Goal: Find specific page/section: Locate a particular part of the current website

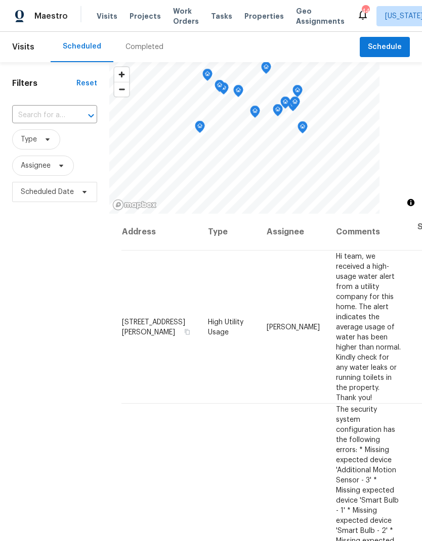
click at [42, 119] on input "text" at bounding box center [40, 116] width 57 height 16
type input "[PERSON_NAME]"
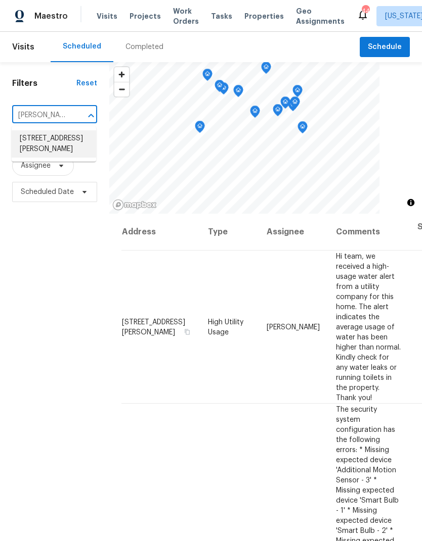
click at [49, 136] on li "[STREET_ADDRESS][PERSON_NAME]" at bounding box center [54, 143] width 84 height 27
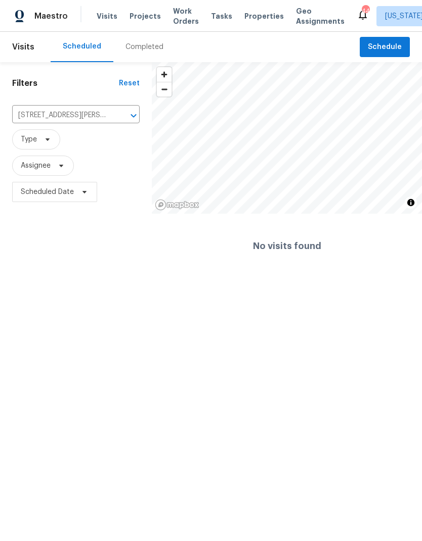
click at [150, 13] on span "Projects" at bounding box center [144, 16] width 31 height 10
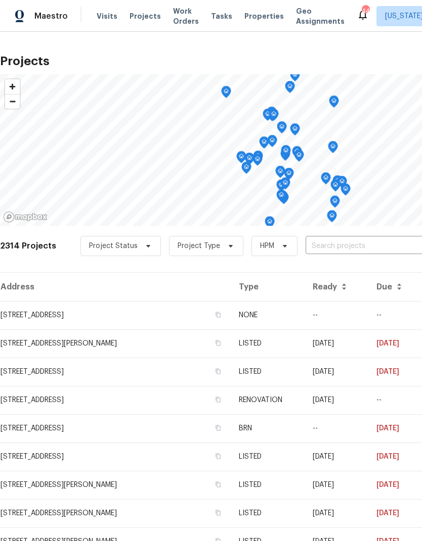
click at [342, 239] on input "text" at bounding box center [363, 247] width 116 height 16
type input "valestr"
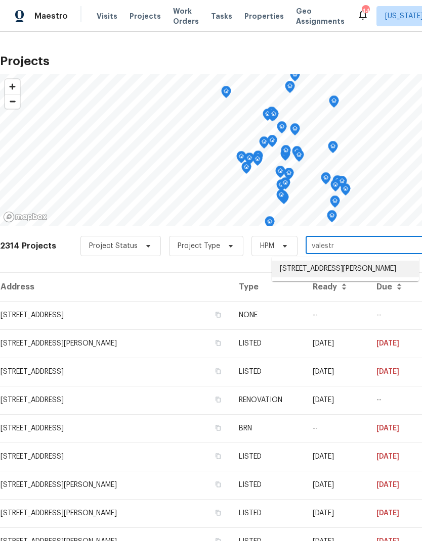
click at [341, 268] on li "[STREET_ADDRESS][PERSON_NAME]" at bounding box center [344, 269] width 147 height 17
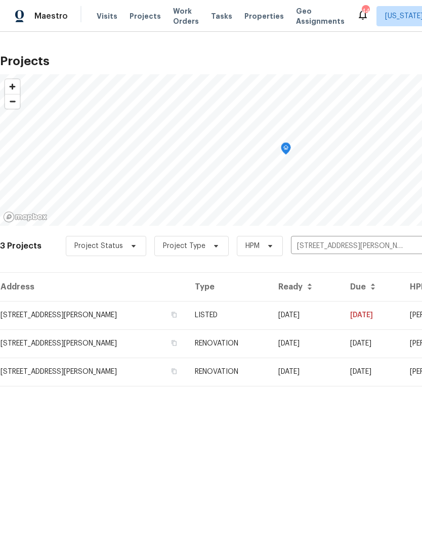
click at [76, 309] on td "[STREET_ADDRESS][PERSON_NAME]" at bounding box center [93, 315] width 187 height 28
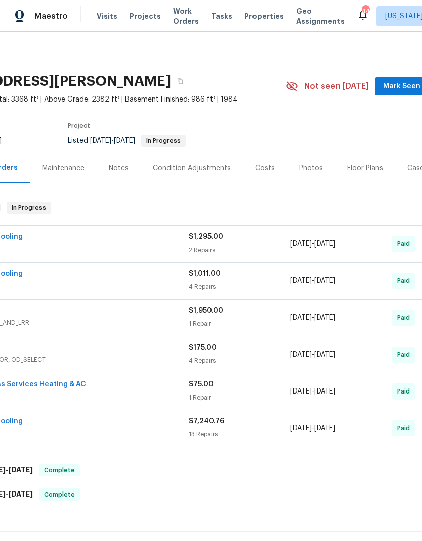
scroll to position [0, 83]
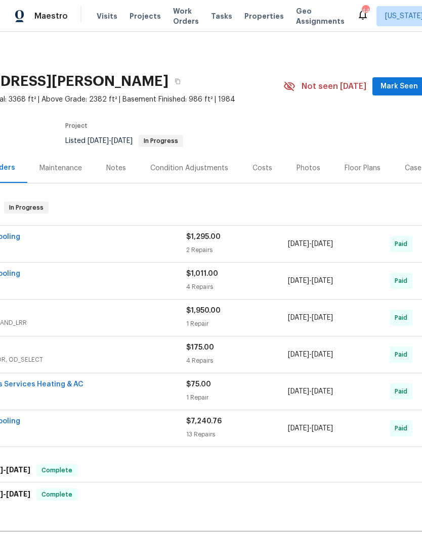
click at [362, 164] on div "Floor Plans" at bounding box center [362, 168] width 36 height 10
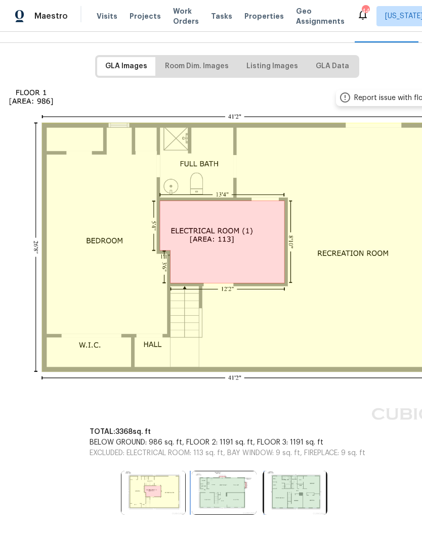
click at [224, 494] on img at bounding box center [224, 492] width 65 height 43
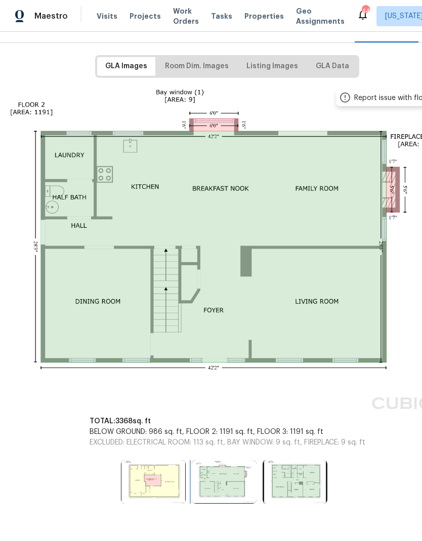
scroll to position [129, 59]
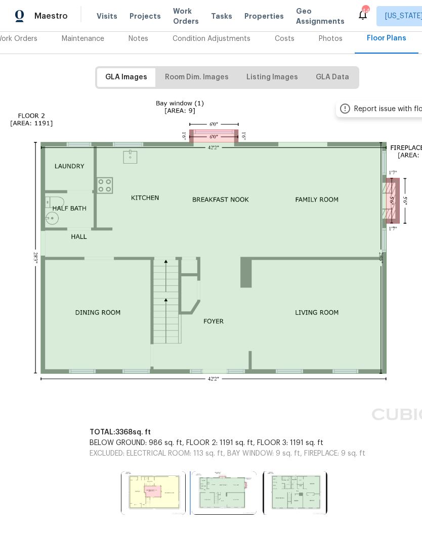
click at [223, 494] on img at bounding box center [224, 493] width 65 height 43
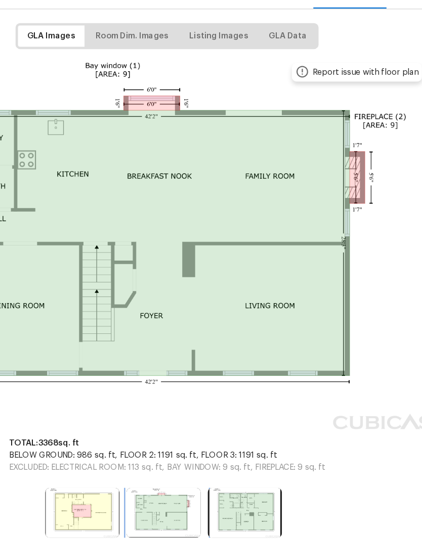
scroll to position [106, 107]
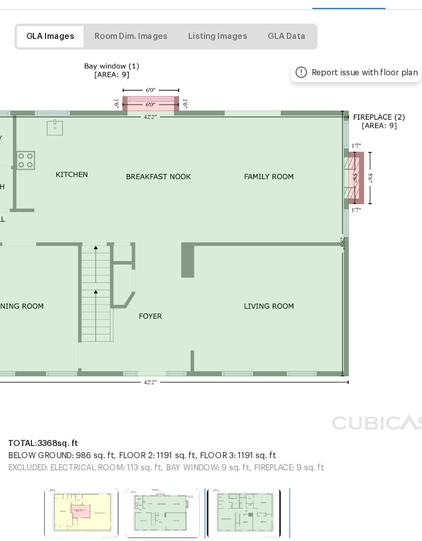
click at [219, 495] on img at bounding box center [246, 516] width 65 height 43
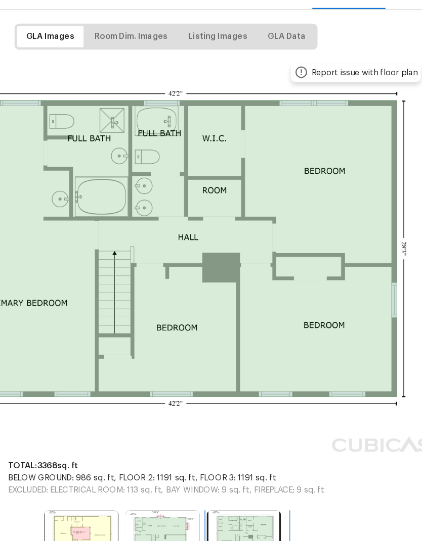
click at [216, 515] on img at bounding box center [246, 536] width 65 height 43
click at [217, 515] on img at bounding box center [246, 536] width 65 height 43
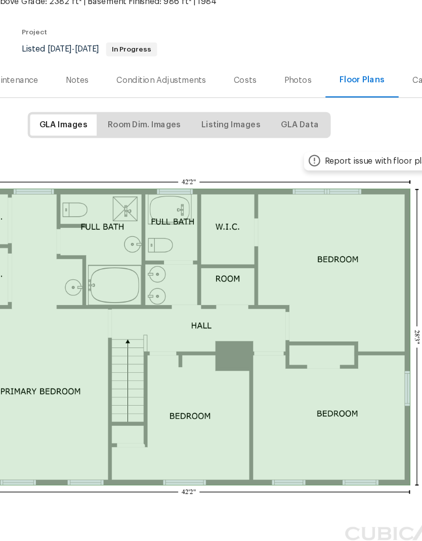
scroll to position [29, 97]
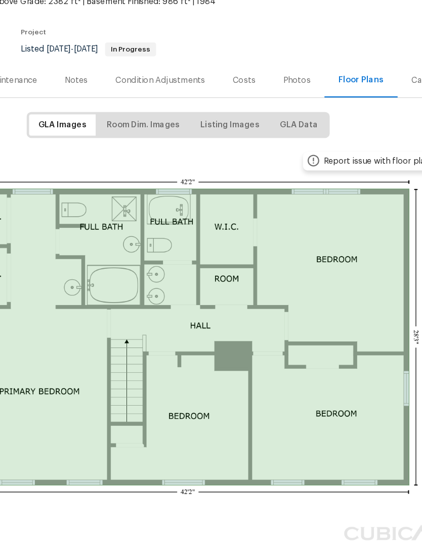
click at [268, 124] on div "Photos" at bounding box center [292, 139] width 48 height 30
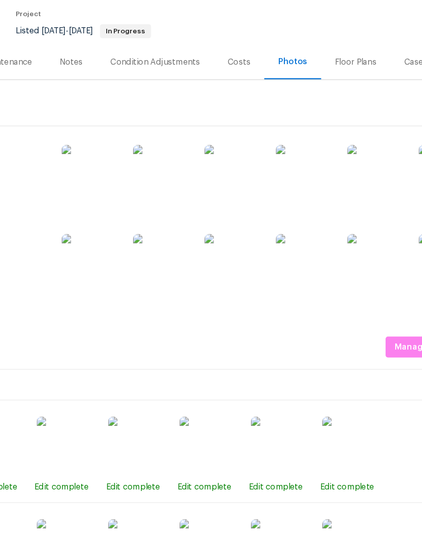
scroll to position [52, 88]
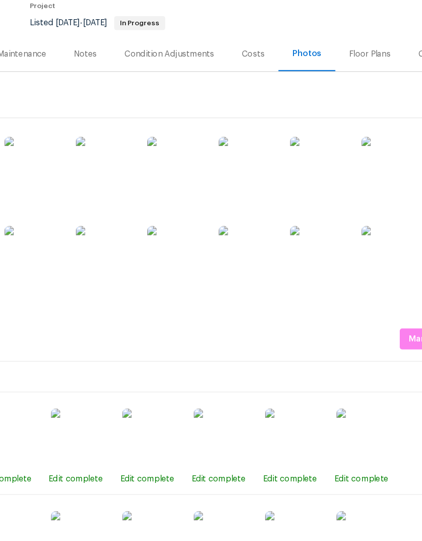
click at [226, 266] on img at bounding box center [249, 291] width 51 height 51
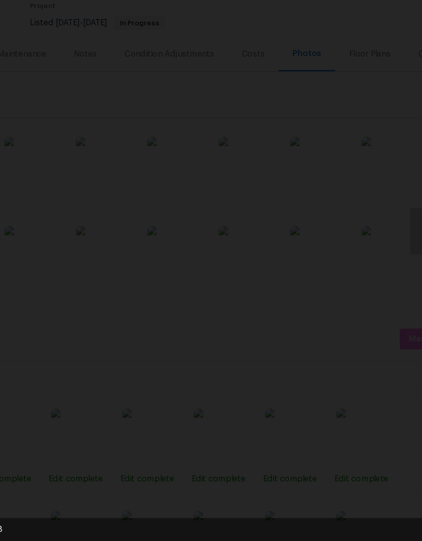
click at [278, 22] on div "Lightbox" at bounding box center [211, 270] width 422 height 541
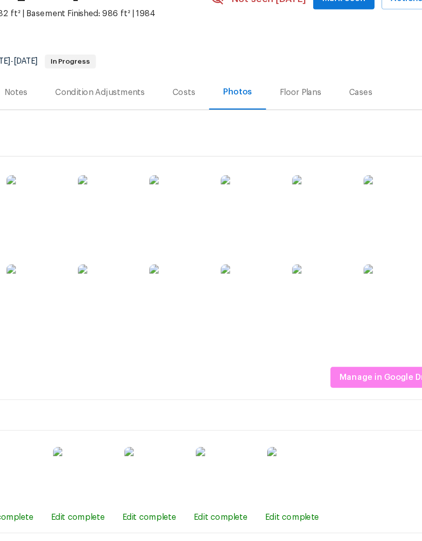
scroll to position [18, 149]
click at [266, 135] on div "Floor Plans" at bounding box center [296, 150] width 60 height 30
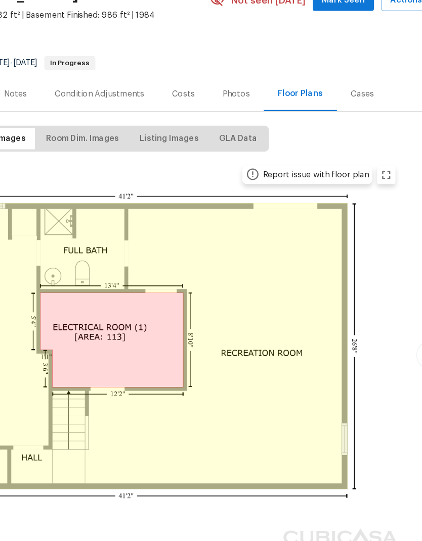
scroll to position [16, 150]
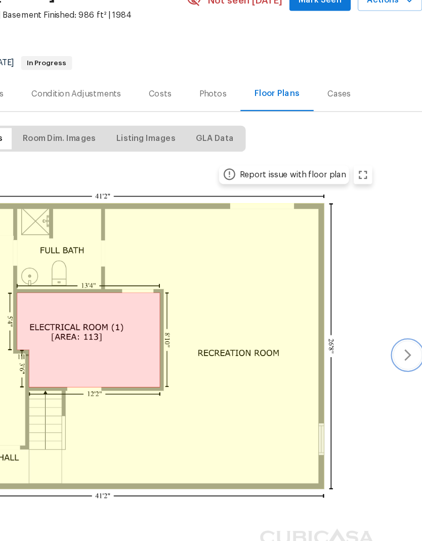
click at [403, 374] on icon "button" at bounding box center [409, 380] width 12 height 12
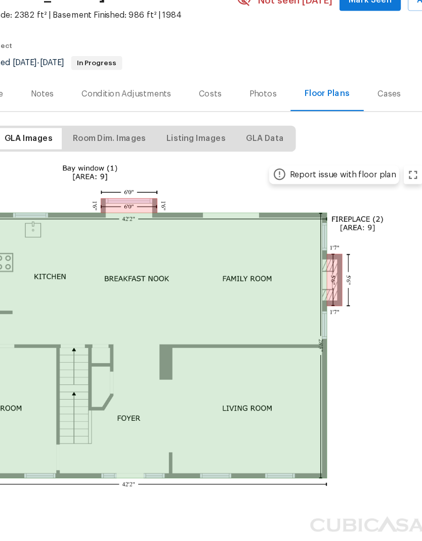
scroll to position [14, 120]
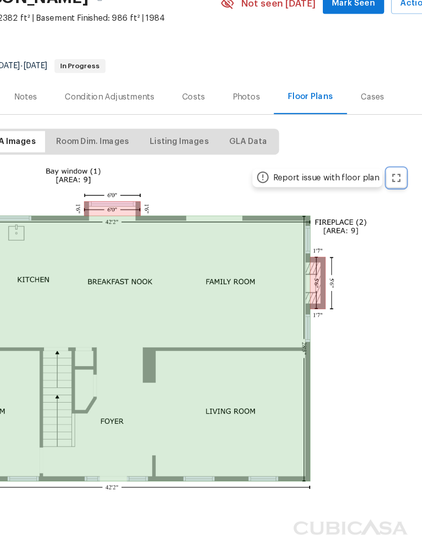
click at [393, 219] on icon "zoom in" at bounding box center [399, 225] width 12 height 12
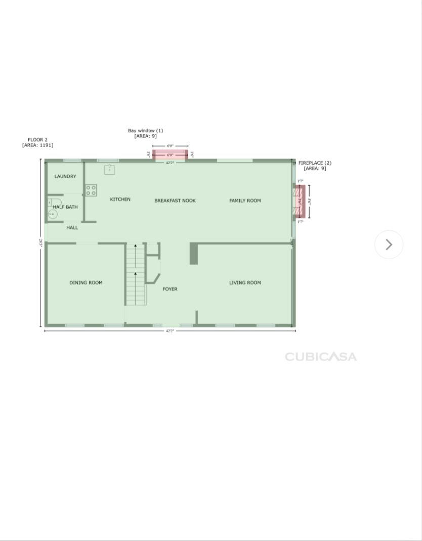
click at [103, 346] on div at bounding box center [211, 282] width 314 height 505
click at [380, 270] on button "button" at bounding box center [392, 282] width 25 height 25
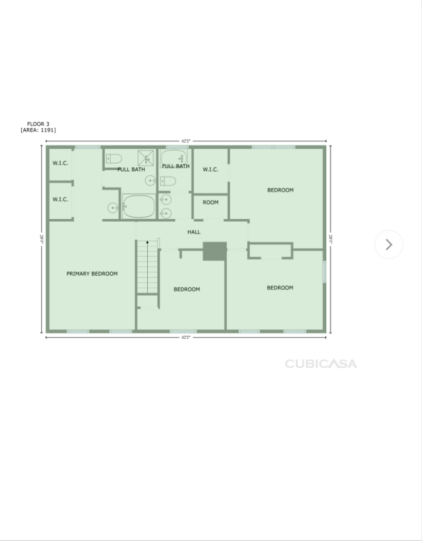
click at [335, 93] on div at bounding box center [210, 282] width 389 height 505
click at [338, 110] on div at bounding box center [210, 282] width 389 height 505
click at [345, 104] on div at bounding box center [210, 282] width 389 height 505
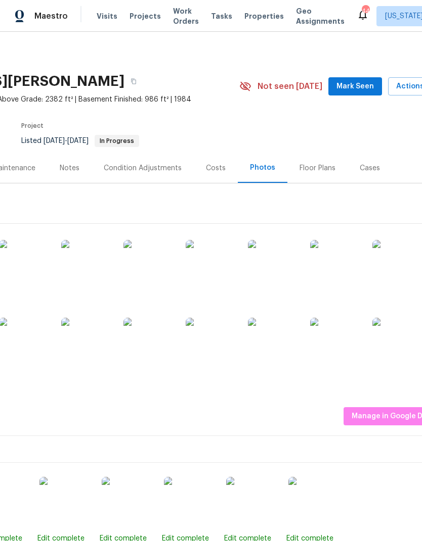
scroll to position [0, 127]
click at [304, 172] on div "Floor Plans" at bounding box center [317, 168] width 36 height 10
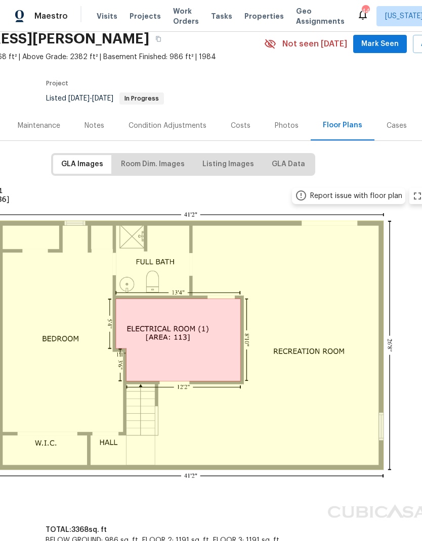
scroll to position [47, 101]
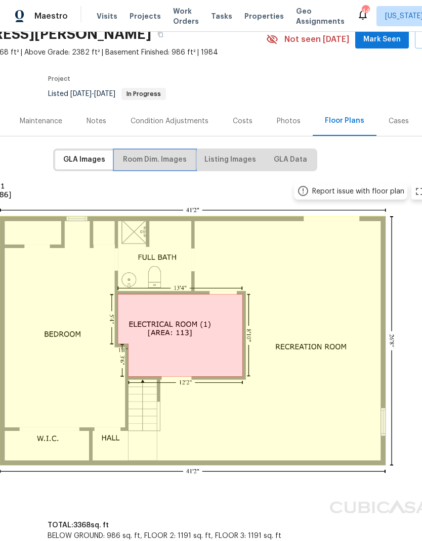
click at [157, 163] on span "Room Dim. Images" at bounding box center [155, 160] width 64 height 13
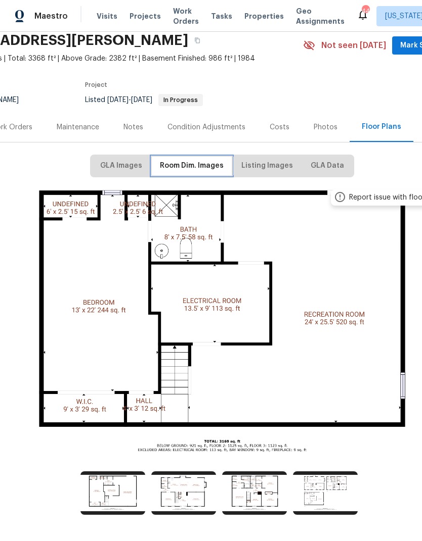
scroll to position [41, 63]
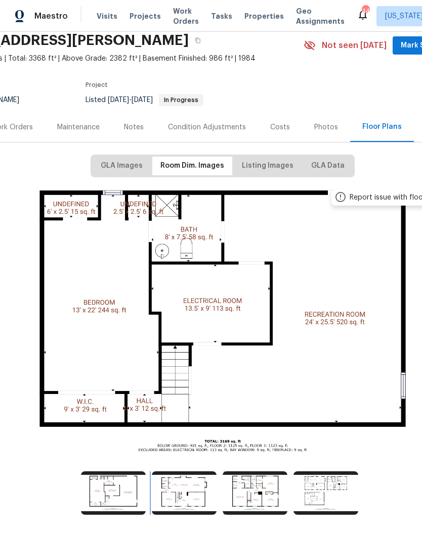
click at [200, 490] on img at bounding box center [184, 493] width 65 height 43
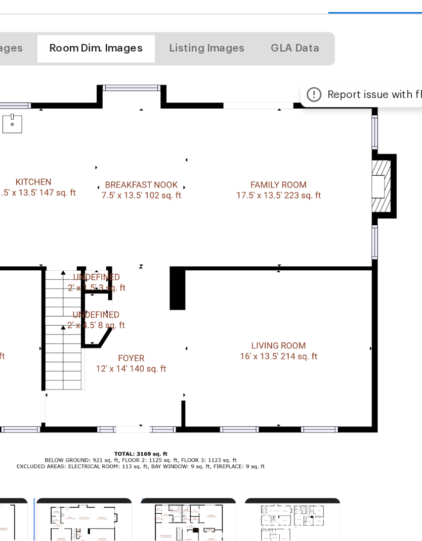
scroll to position [0, 150]
click at [224, 201] on span "GLA Data" at bounding box center [240, 207] width 33 height 13
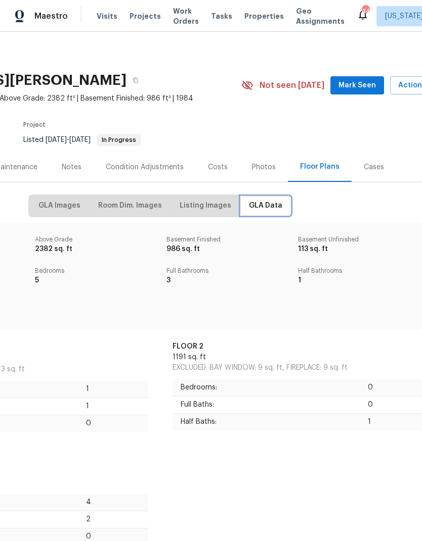
scroll to position [2, 125]
click at [209, 199] on span "Listing Images" at bounding box center [205, 205] width 52 height 13
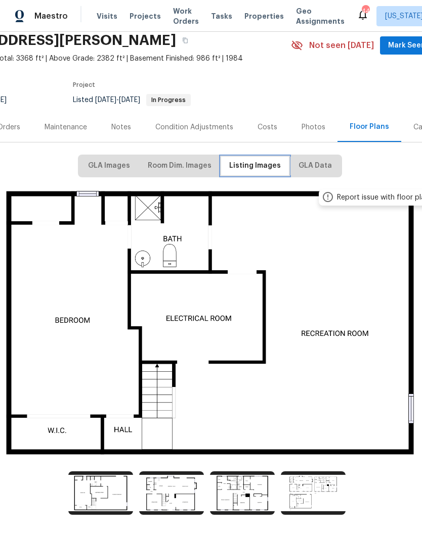
scroll to position [41, 74]
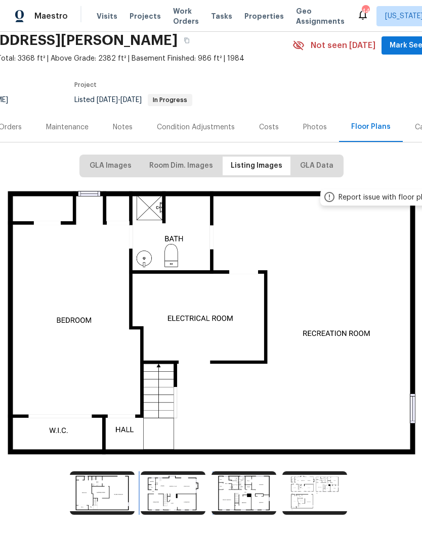
click at [188, 484] on img at bounding box center [173, 493] width 65 height 43
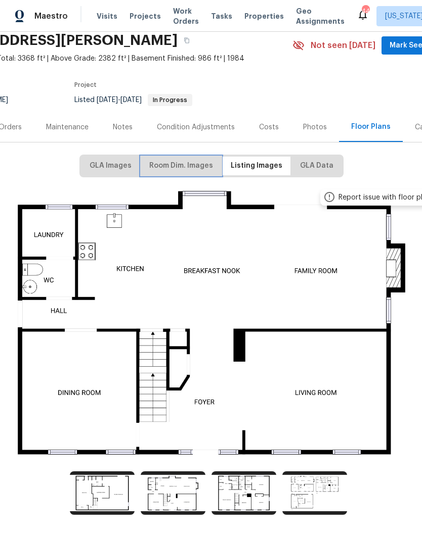
click at [184, 169] on span "Room Dim. Images" at bounding box center [181, 166] width 64 height 13
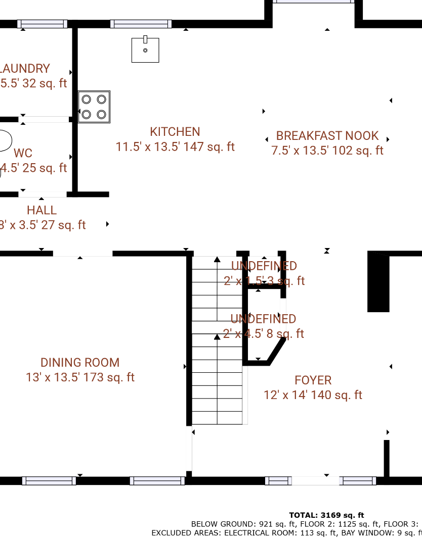
scroll to position [41, 29]
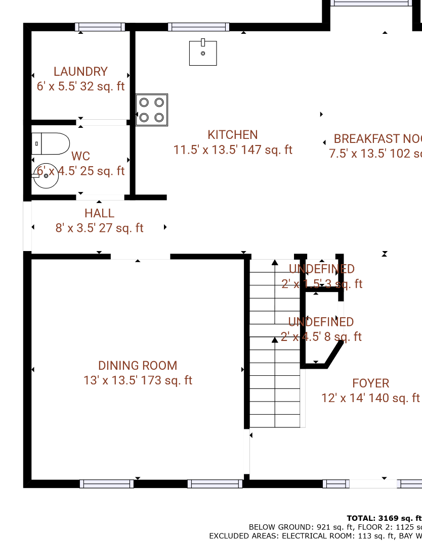
click at [17, 183] on img at bounding box center [257, 322] width 496 height 279
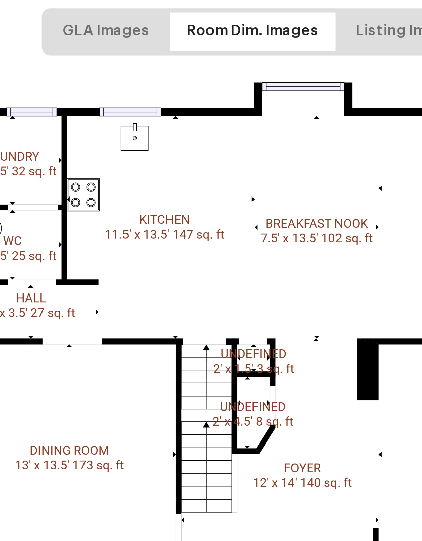
scroll to position [27, 59]
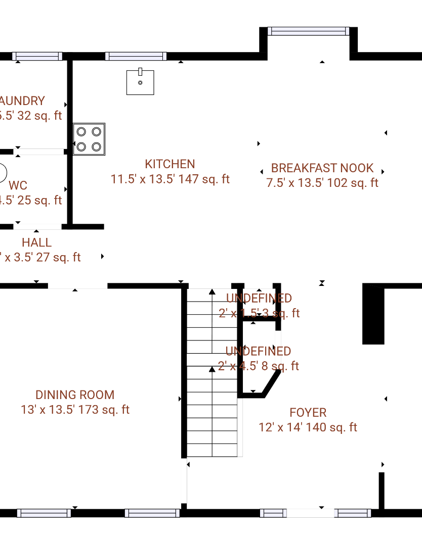
click at [180, 217] on img at bounding box center [226, 337] width 496 height 279
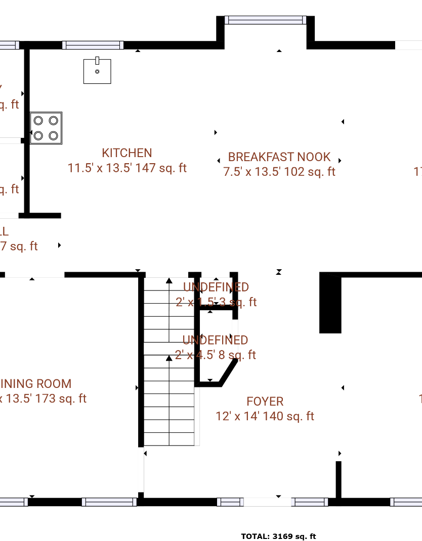
scroll to position [32, 79]
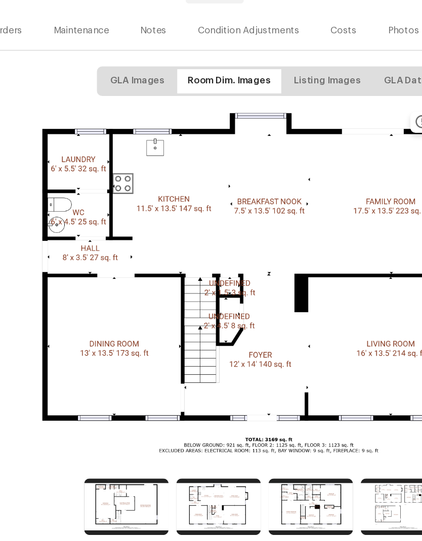
click at [116, 169] on span "GLA Images" at bounding box center [105, 175] width 42 height 13
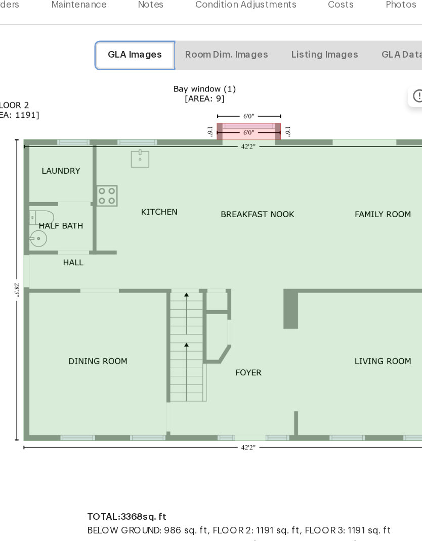
scroll to position [51, 78]
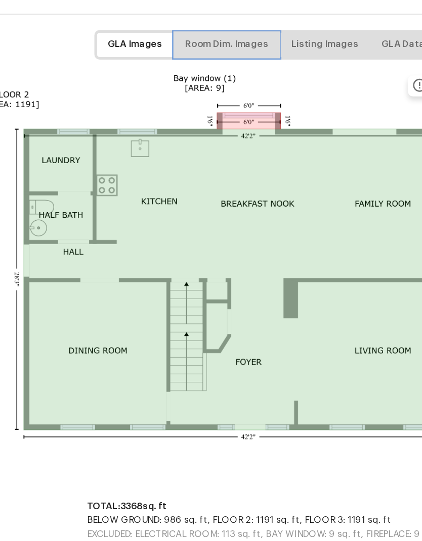
click at [187, 141] on span "Room Dim. Images" at bounding box center [174, 147] width 64 height 13
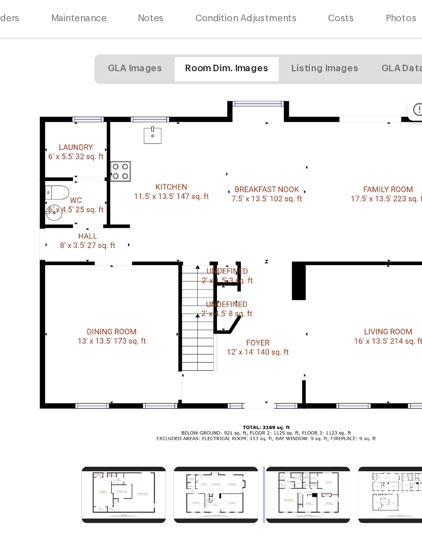
click at [235, 472] on img at bounding box center [236, 493] width 65 height 43
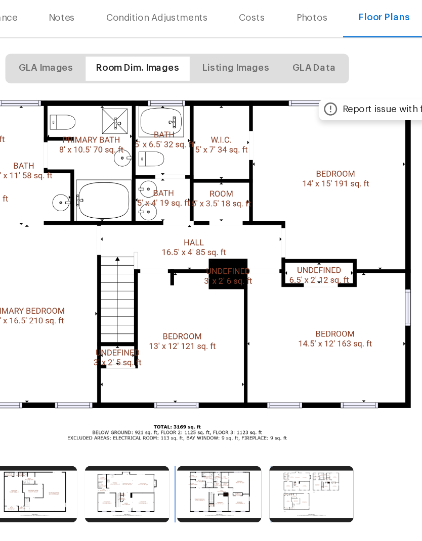
scroll to position [41, 150]
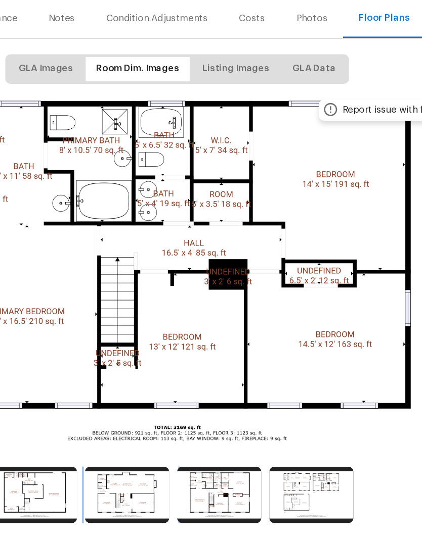
click at [98, 472] on img at bounding box center [97, 493] width 65 height 43
